Goal: Task Accomplishment & Management: Manage account settings

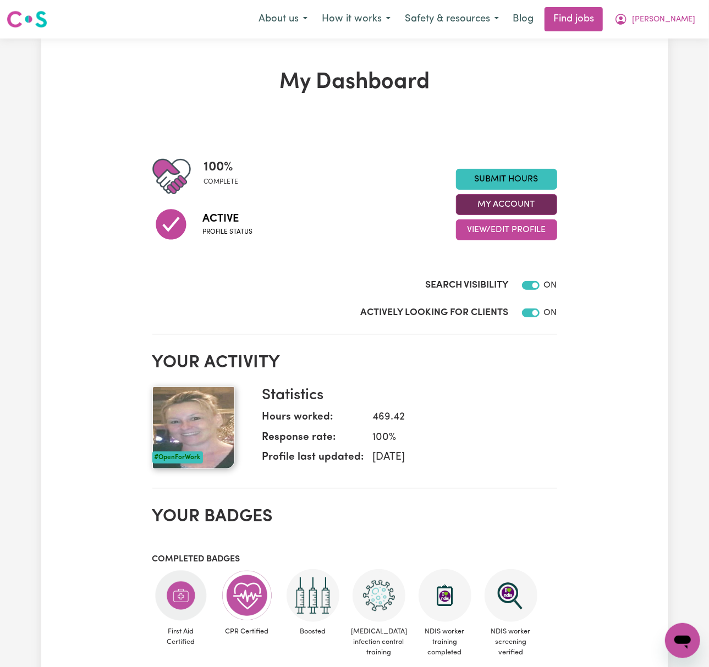
click at [535, 203] on button "My Account" at bounding box center [506, 204] width 101 height 21
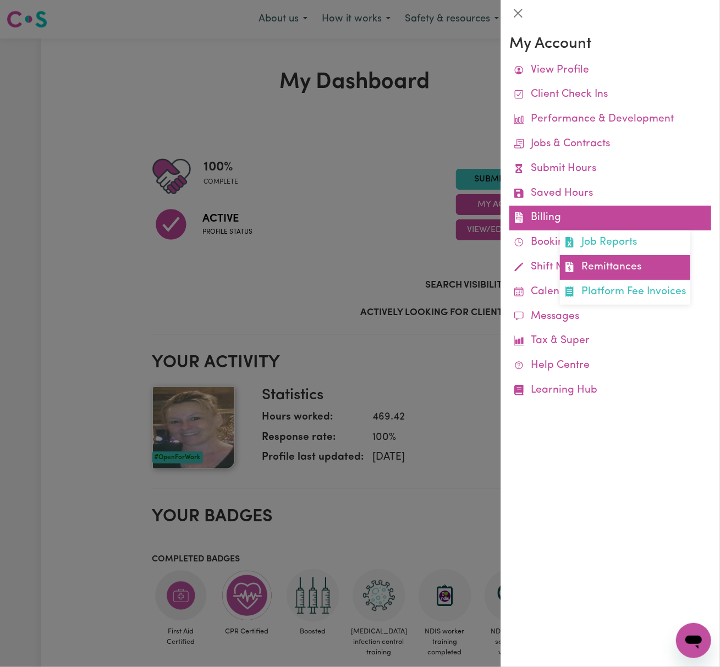
click at [615, 264] on link "Remittances" at bounding box center [625, 267] width 130 height 25
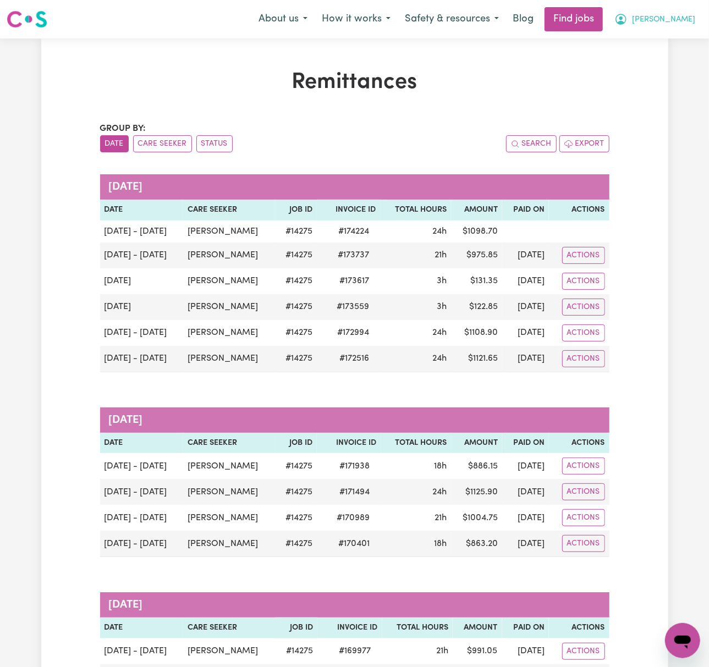
click at [695, 13] on button "[PERSON_NAME]" at bounding box center [654, 19] width 95 height 23
click at [667, 80] on link "Logout" at bounding box center [658, 84] width 87 height 21
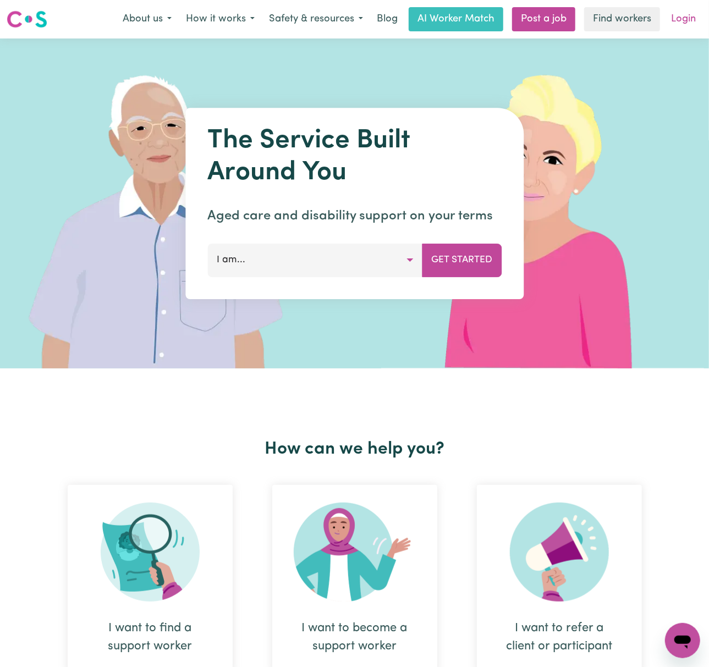
click at [682, 20] on link "Login" at bounding box center [683, 19] width 38 height 24
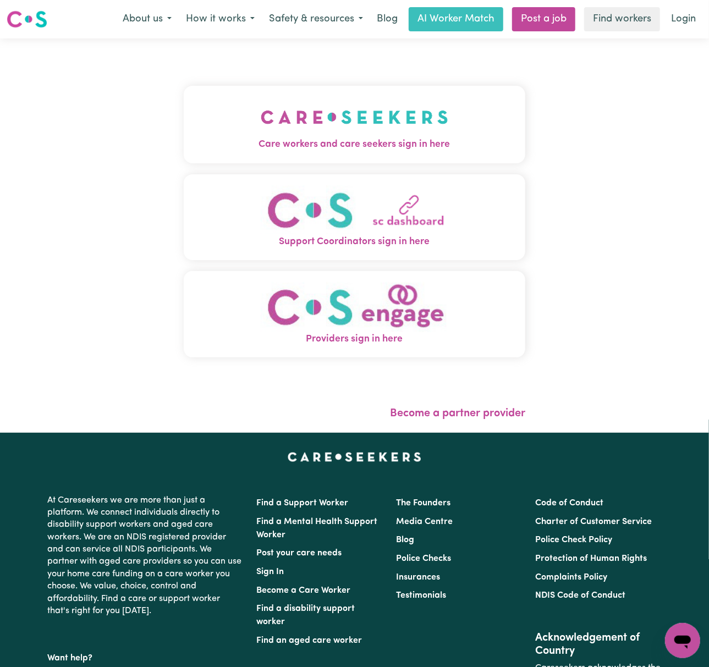
click at [288, 113] on img "Care workers and care seekers sign in here" at bounding box center [354, 117] width 187 height 41
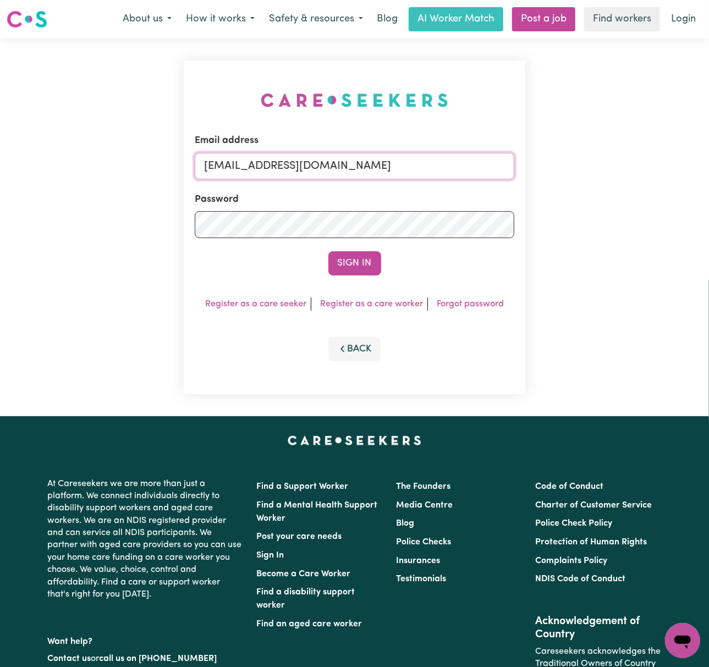
drag, startPoint x: 234, startPoint y: 157, endPoint x: 250, endPoint y: 173, distance: 22.2
click at [234, 158] on input "[EMAIL_ADDRESS][DOMAIN_NAME]" at bounding box center [354, 166] width 319 height 26
drag, startPoint x: 260, startPoint y: 165, endPoint x: 733, endPoint y: 168, distance: 472.7
click at [708, 168] on html "Menu About us How it works Safety & resources Blog AI Worker Match Post a job F…" at bounding box center [354, 444] width 709 height 889
type input "[EMAIL_ADDRESS][DOMAIN_NAME]"
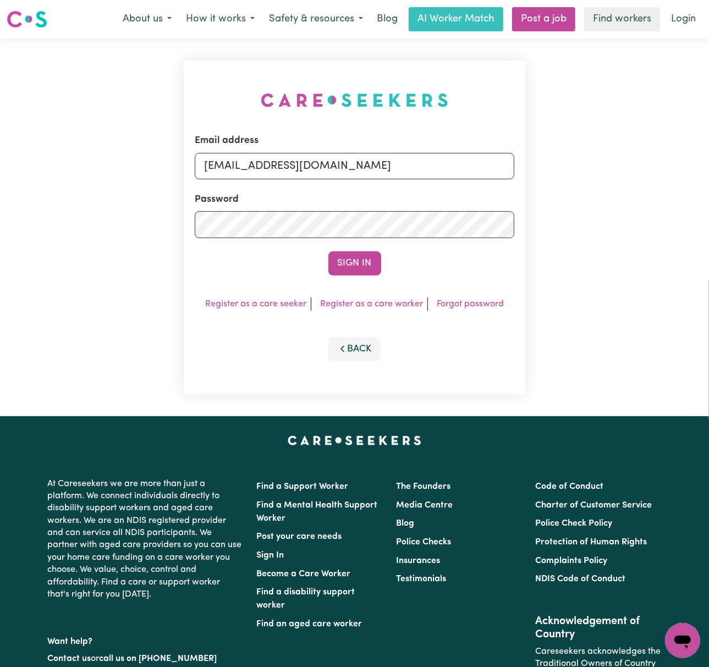
click at [328, 251] on button "Sign In" at bounding box center [354, 263] width 53 height 24
